Goal: Find specific page/section: Find specific page/section

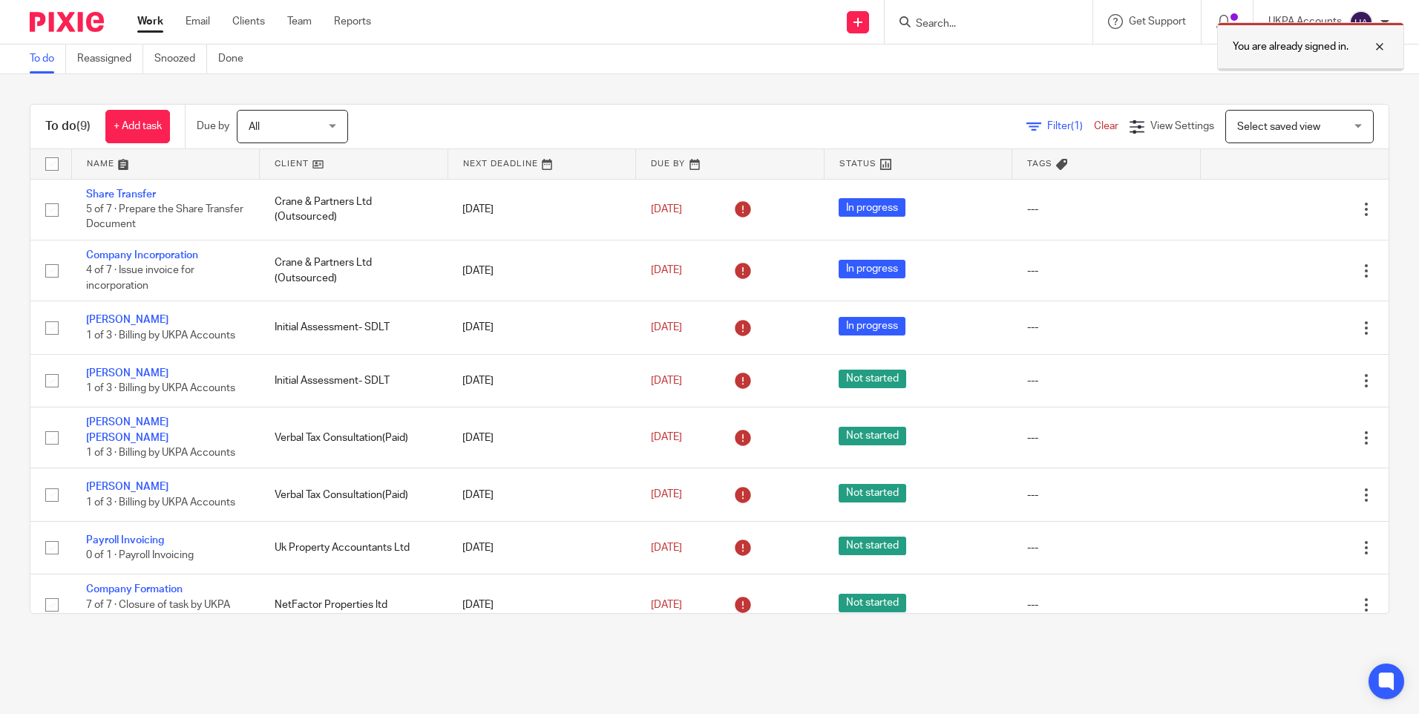
click at [1383, 44] on div at bounding box center [1369, 47] width 40 height 18
click at [942, 23] on input "Search" at bounding box center [981, 24] width 134 height 13
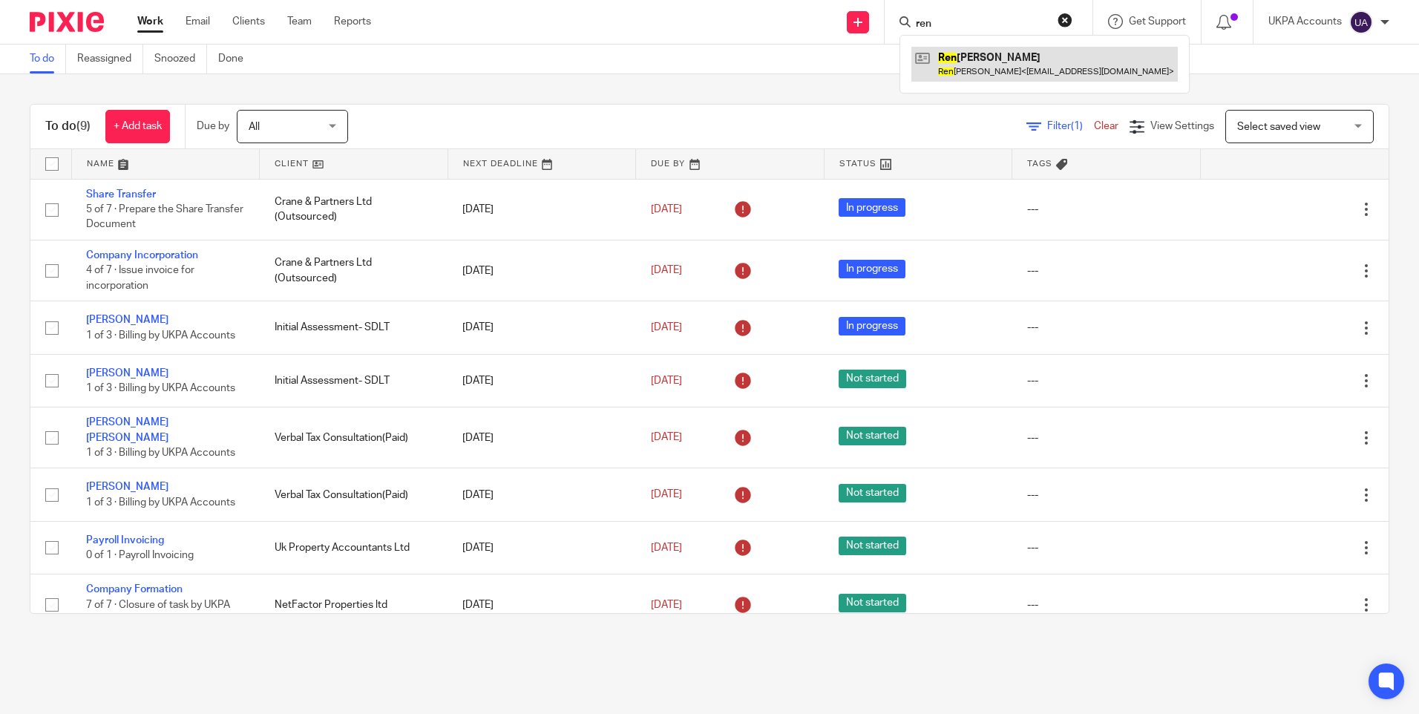
type input "ren"
click at [1002, 61] on link at bounding box center [1044, 64] width 266 height 34
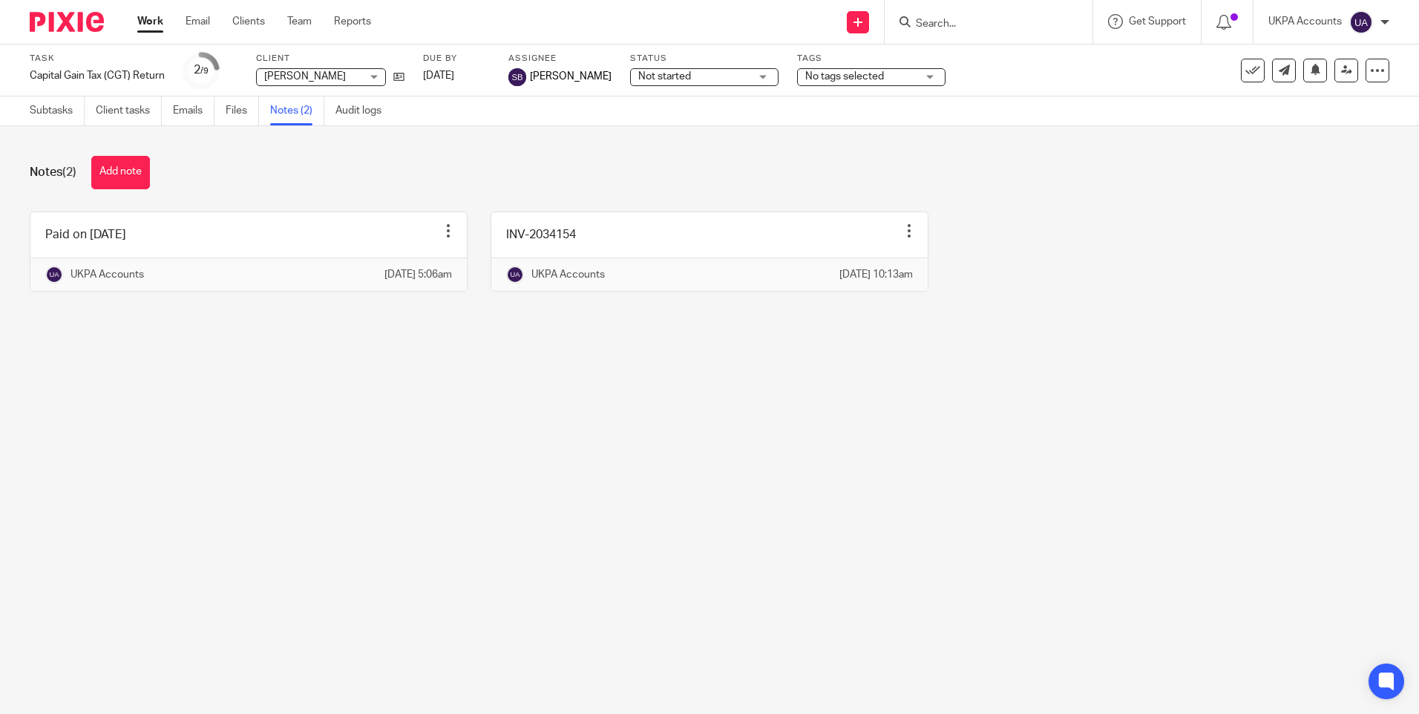
click at [145, 19] on link "Work" at bounding box center [150, 21] width 26 height 15
